Goal: Task Accomplishment & Management: Manage account settings

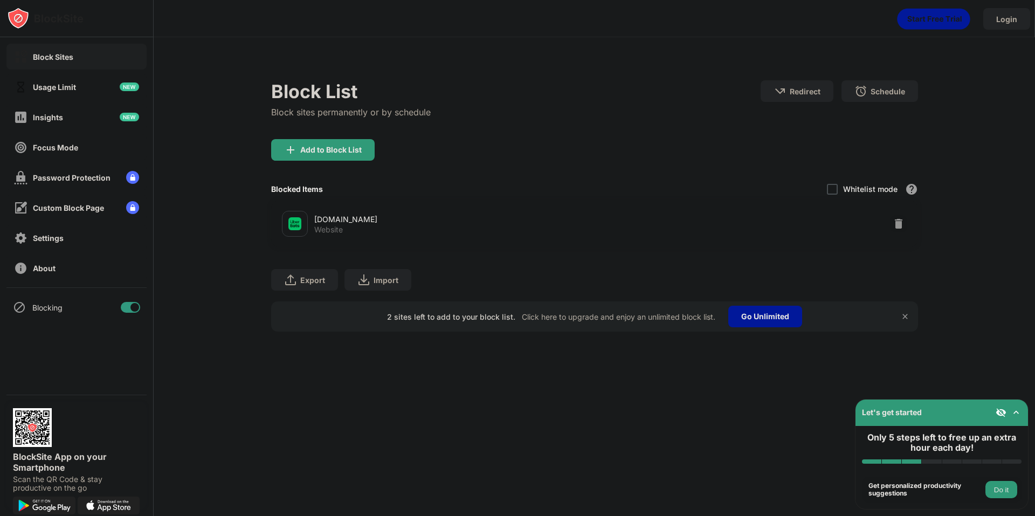
click at [892, 224] on div at bounding box center [898, 223] width 17 height 17
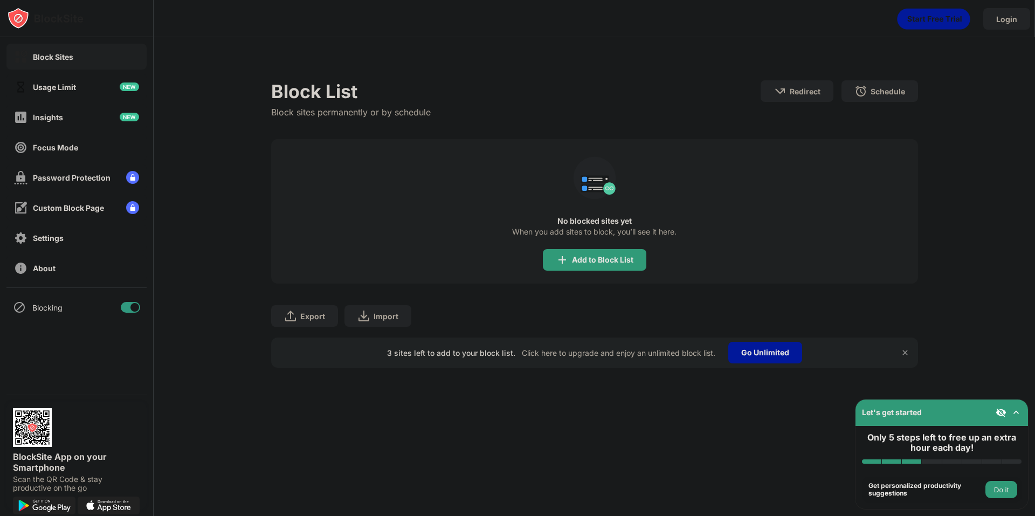
click at [898, 224] on div "No blocked sites yet" at bounding box center [594, 221] width 647 height 9
